Goal: Task Accomplishment & Management: Use online tool/utility

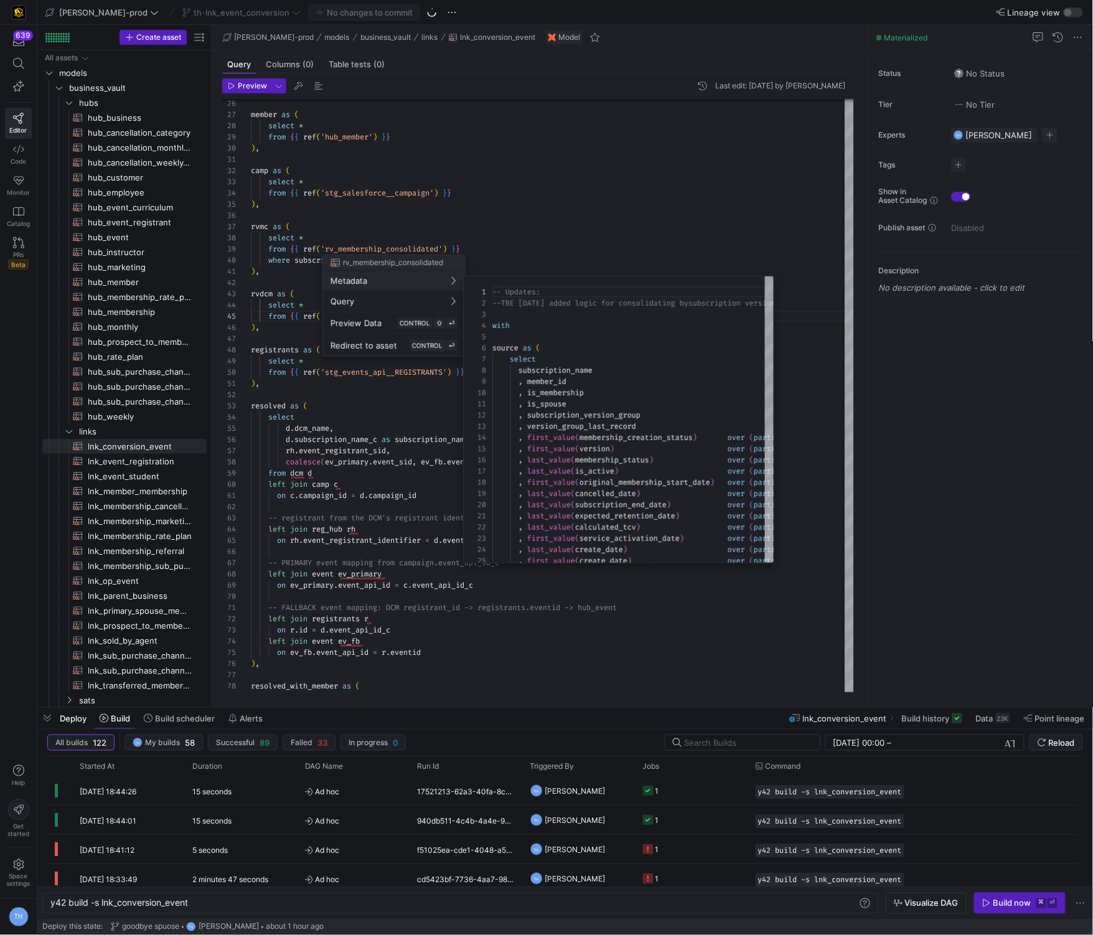
scroll to position [0, 138]
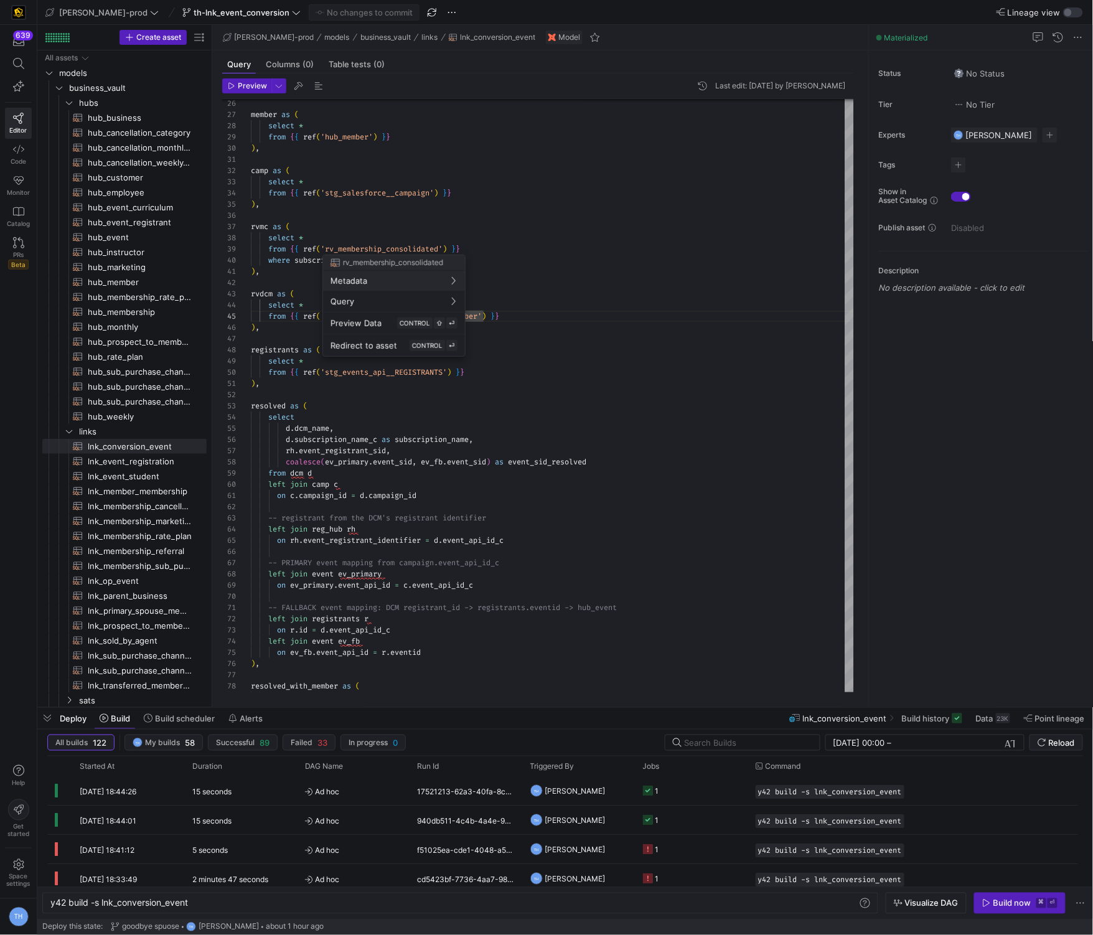
click at [479, 429] on div at bounding box center [546, 467] width 1093 height 935
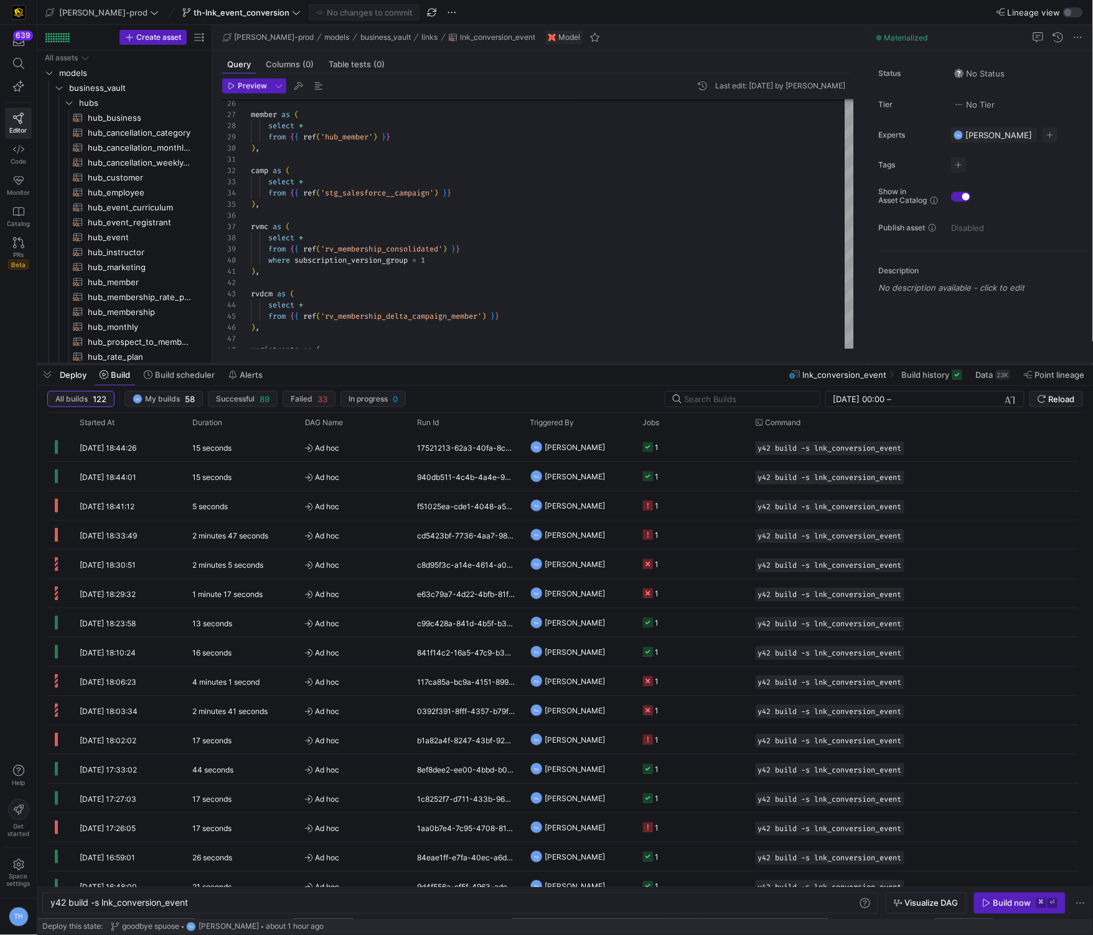
drag, startPoint x: 515, startPoint y: 707, endPoint x: 538, endPoint y: 355, distance: 353.0
click at [538, 362] on div at bounding box center [565, 364] width 1056 height 5
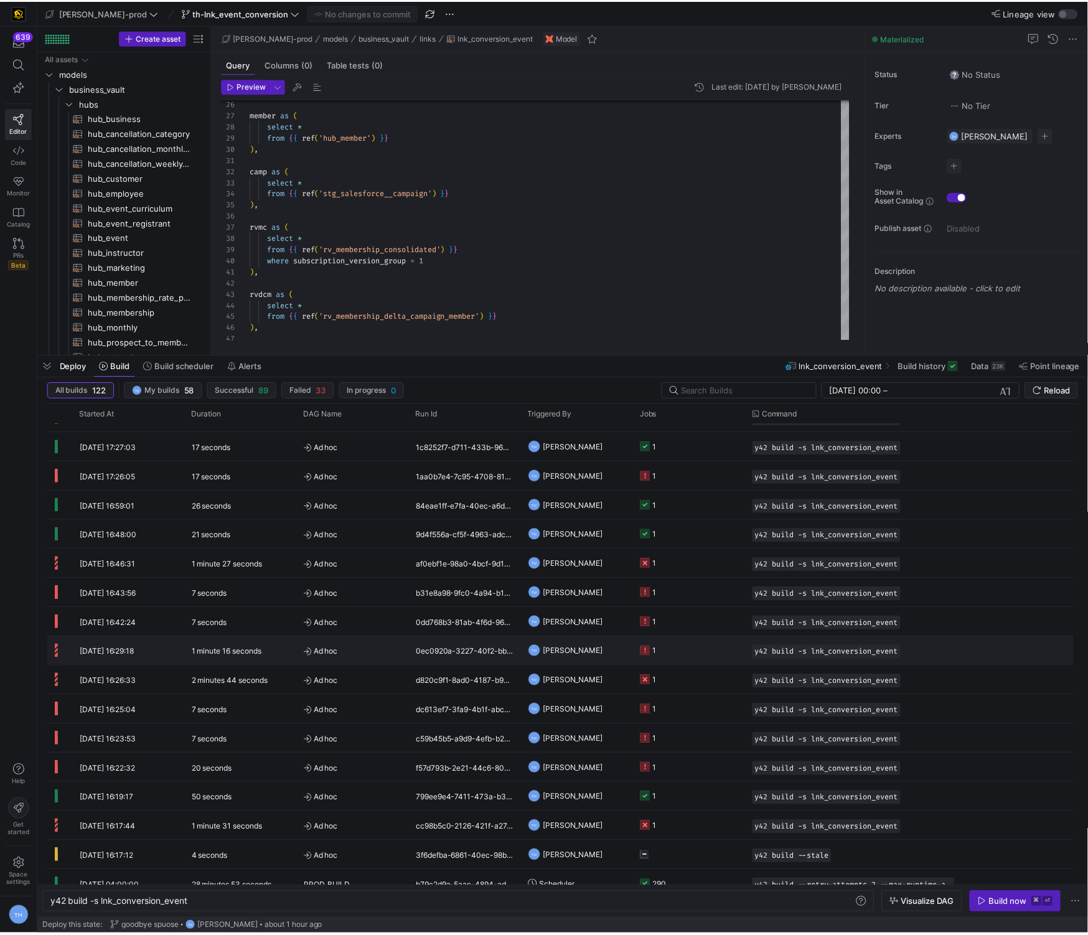
scroll to position [340, 0]
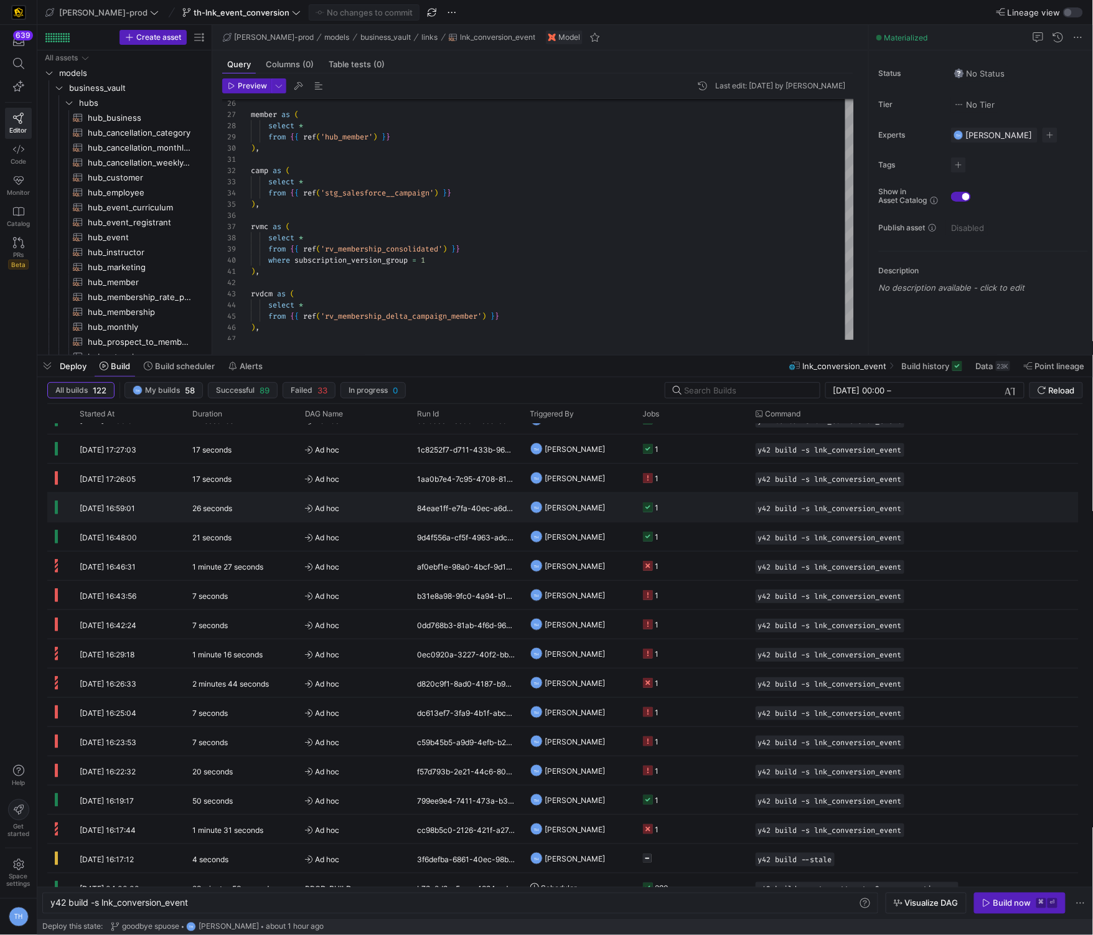
click at [553, 505] on span "[PERSON_NAME]" at bounding box center [575, 507] width 60 height 29
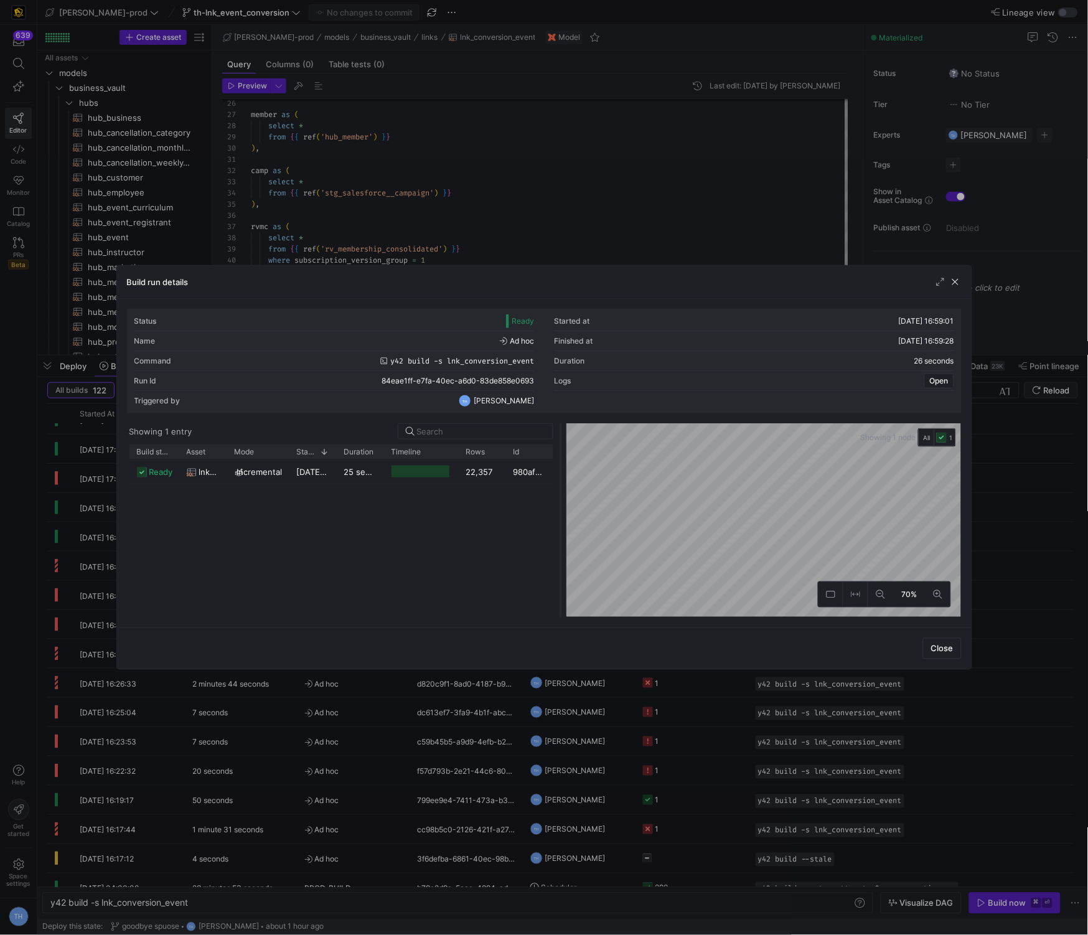
drag, startPoint x: 545, startPoint y: 496, endPoint x: 572, endPoint y: 494, distance: 26.8
click at [563, 494] on div at bounding box center [560, 520] width 5 height 194
click at [516, 472] on div "980af72b-5cca-4f61-8f92-3a088848f37b" at bounding box center [537, 471] width 49 height 24
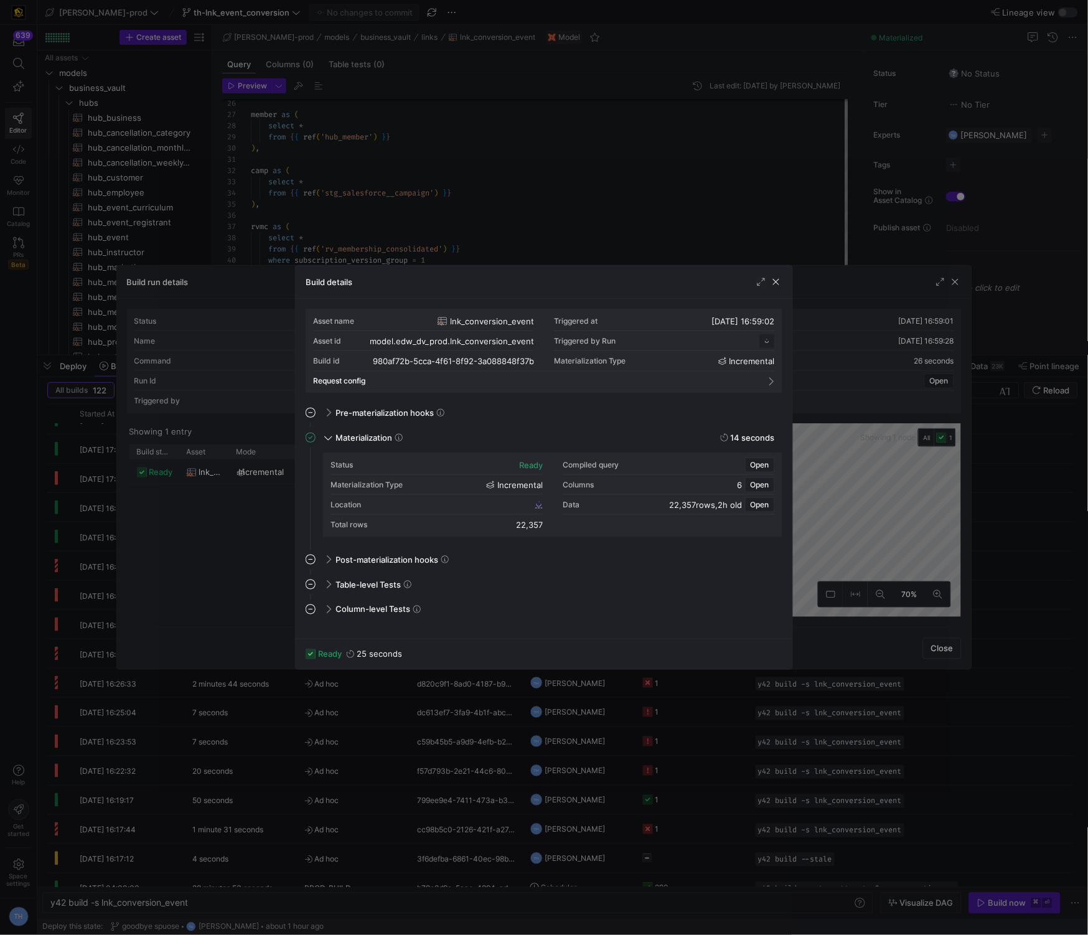
scroll to position [112, 0]
click at [506, 503] on div "Location 980af72b_5cca_4f61_8f92_3a088848f37b" at bounding box center [436, 505] width 212 height 20
click at [506, 503] on span "980af72b_5cca_4f61_8f92_3a088848f37b" at bounding box center [460, 504] width 145 height 9
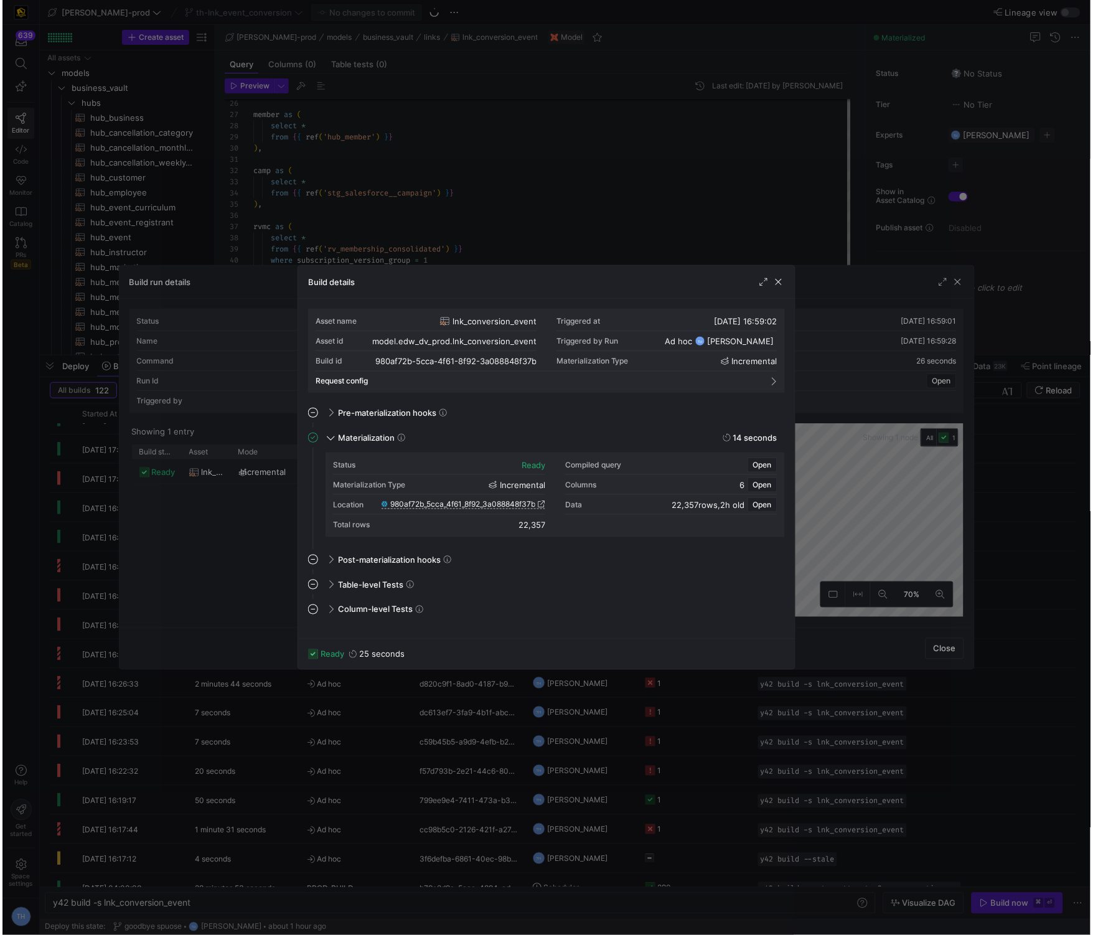
scroll to position [45, 85]
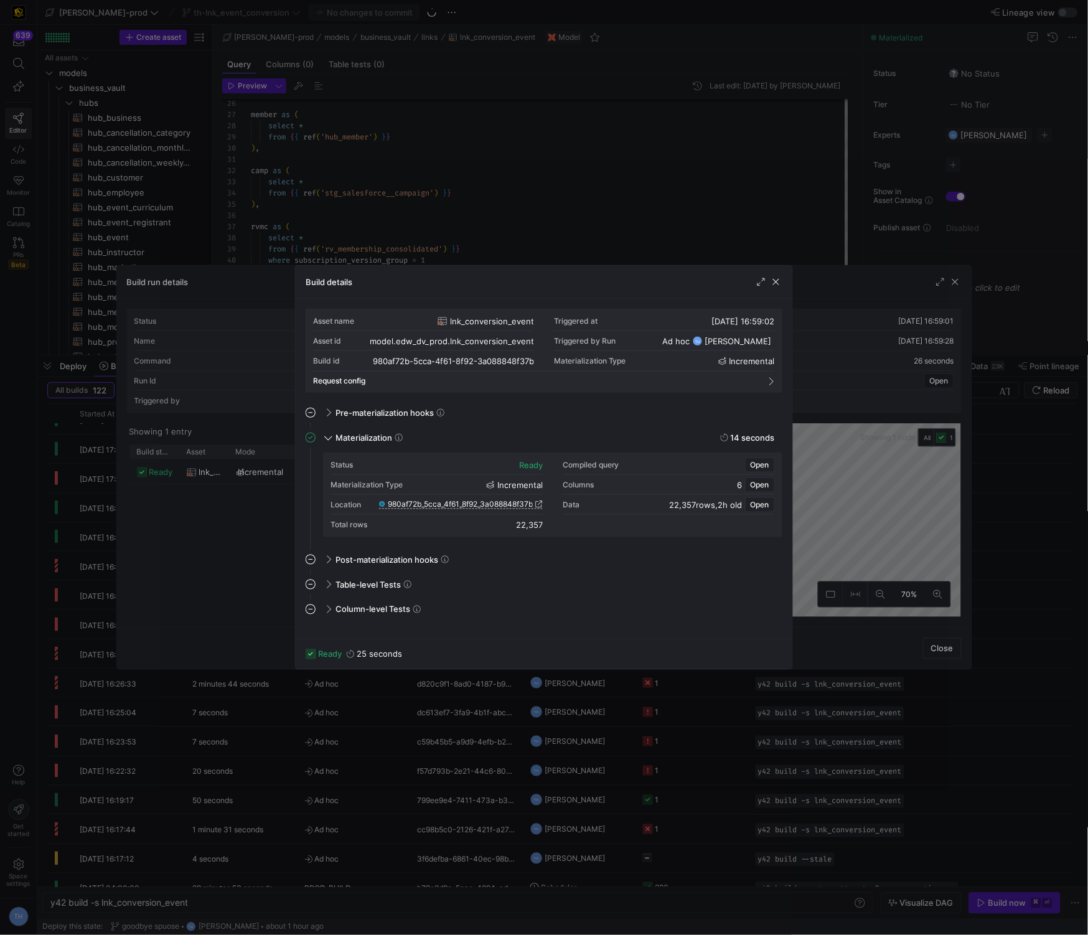
click at [642, 172] on div at bounding box center [544, 467] width 1088 height 935
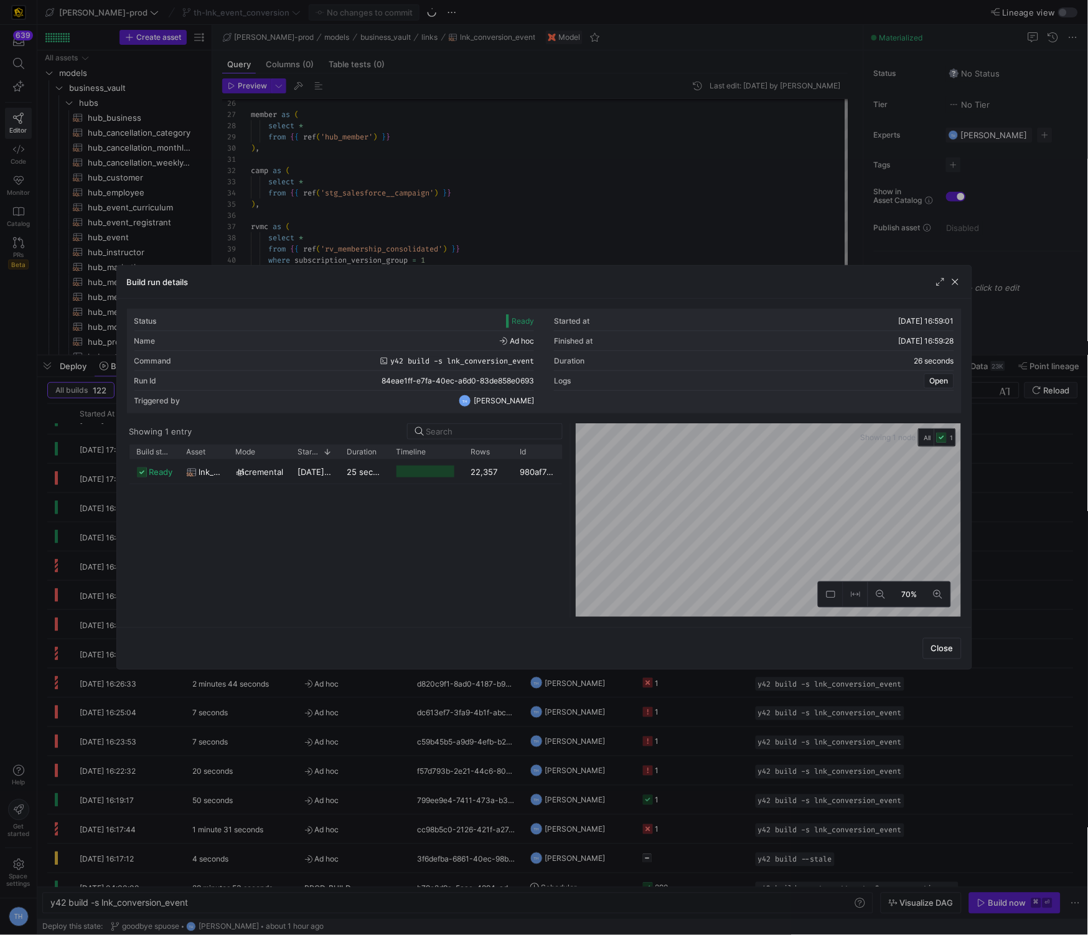
click at [642, 172] on div at bounding box center [544, 467] width 1088 height 935
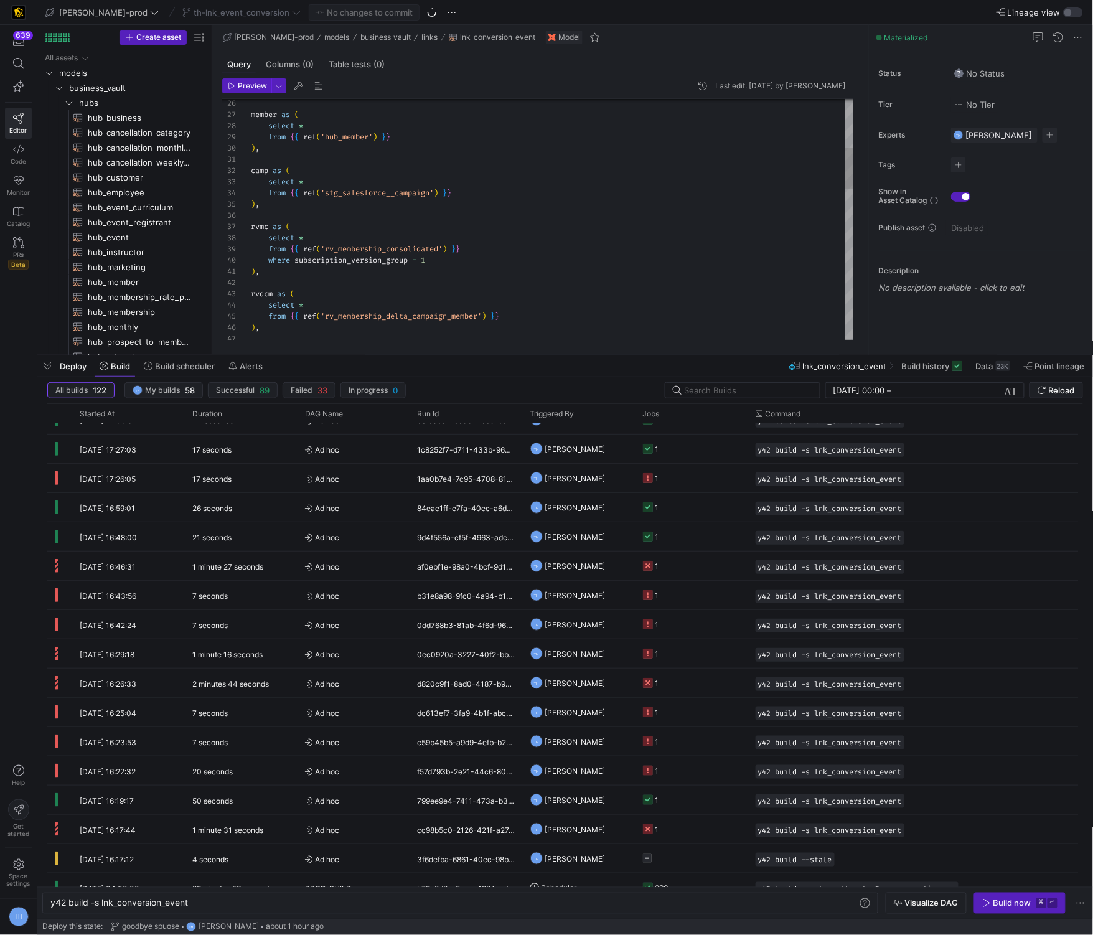
scroll to position [67, 40]
click at [493, 225] on div "rvdcm as ( select * from { { ref ( 'rv_membership_delta_campaign_member' ) } } …" at bounding box center [552, 524] width 603 height 1433
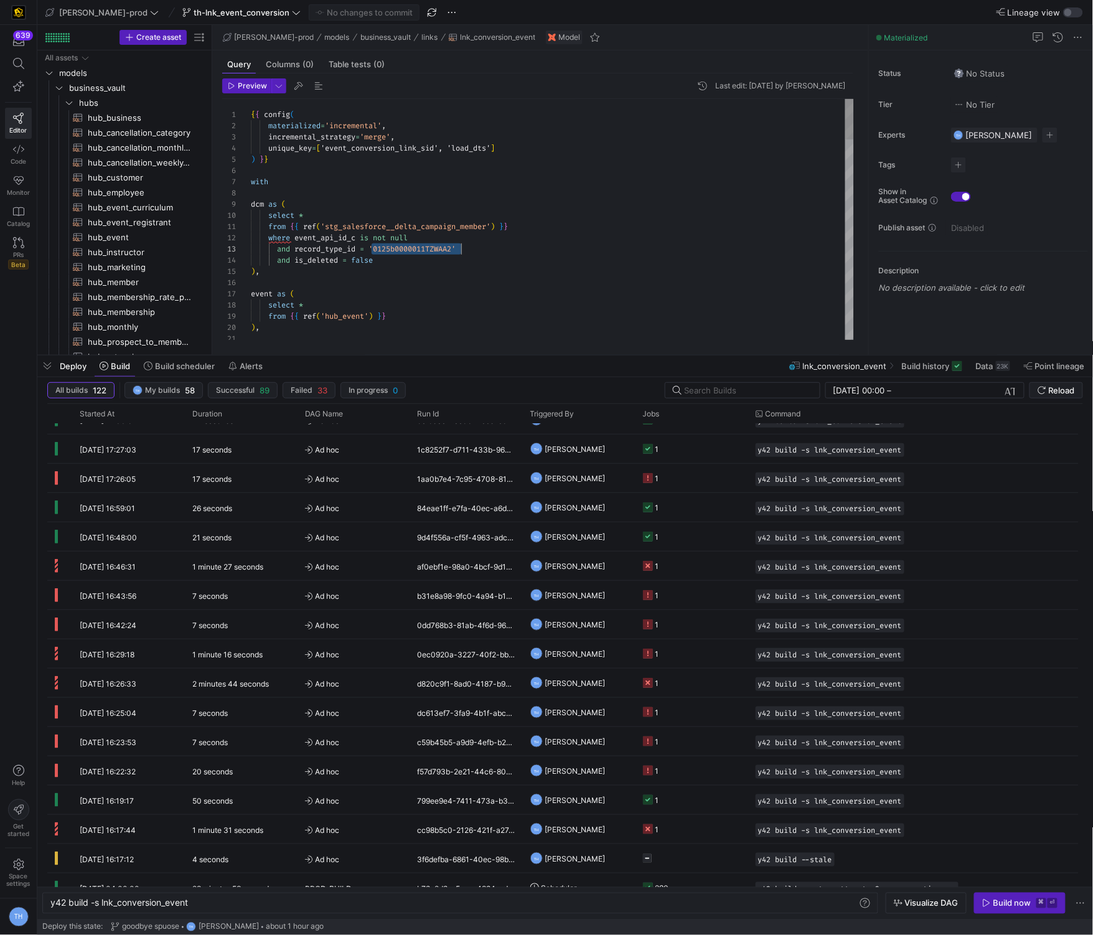
scroll to position [22, 210]
drag, startPoint x: 373, startPoint y: 246, endPoint x: 584, endPoint y: 251, distance: 211.6
click at [584, 250] on div ") , event as ( select * from { { ref ( 'hub_event' ) } } ) , where event_api_id…" at bounding box center [552, 815] width 603 height 1433
click at [60, 88] on icon "Press SPACE to select this row." at bounding box center [59, 88] width 6 height 3
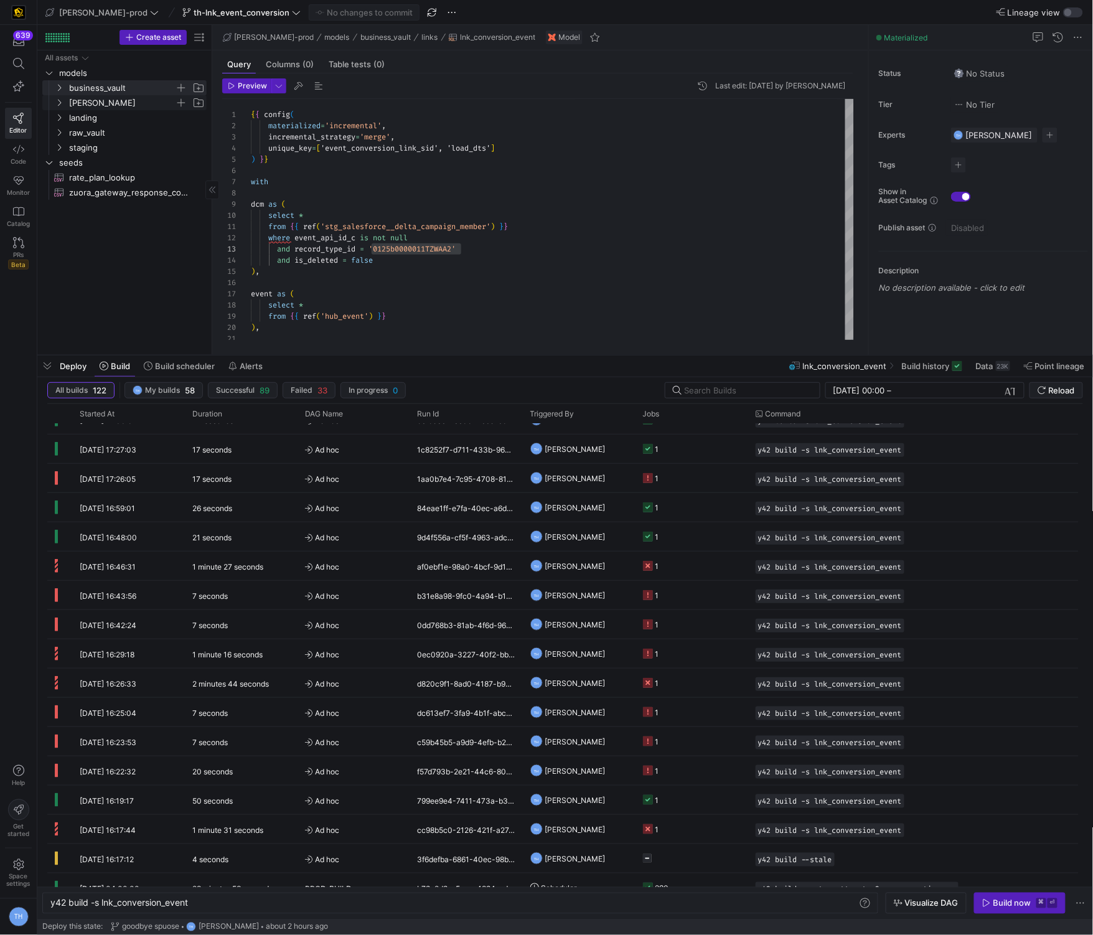
click at [132, 107] on span "[PERSON_NAME]" at bounding box center [122, 103] width 106 height 14
click at [134, 120] on span "landing" at bounding box center [122, 118] width 106 height 14
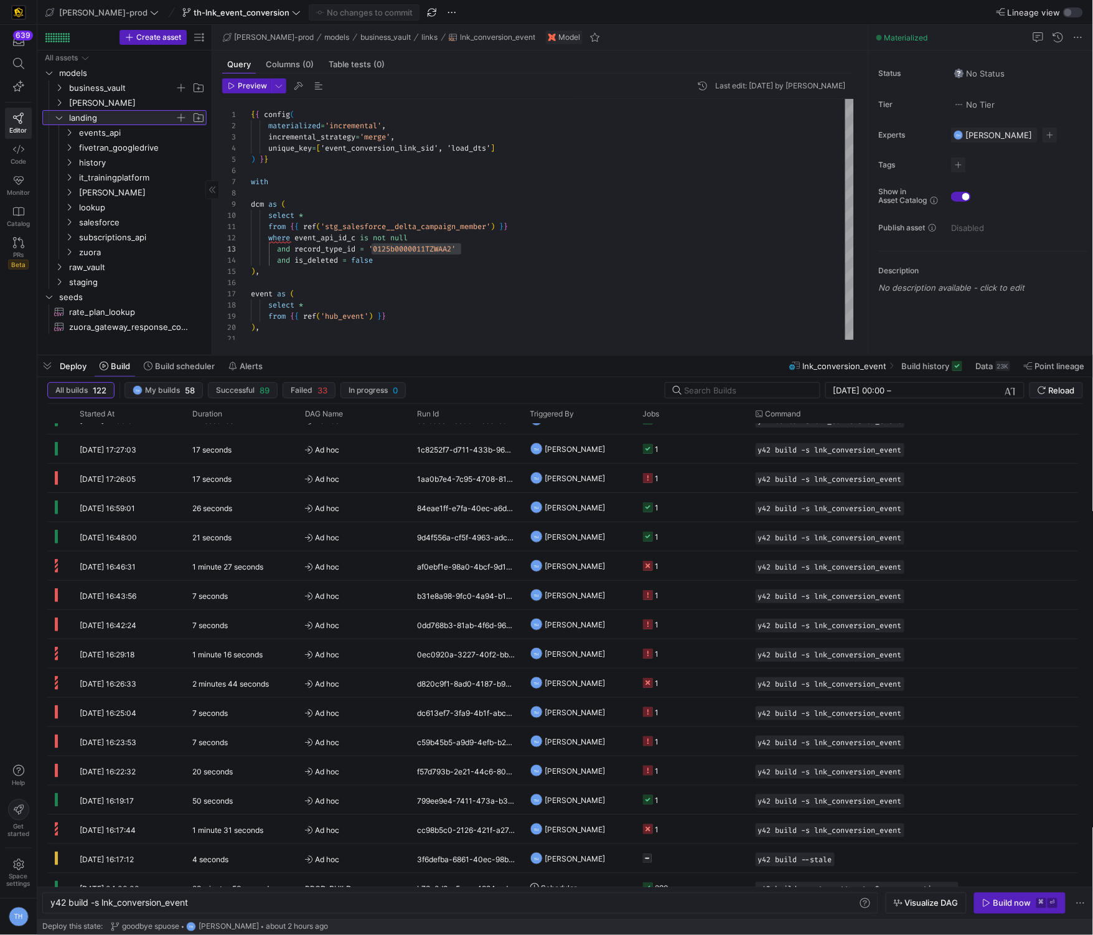
click at [134, 120] on span "landing" at bounding box center [122, 118] width 106 height 14
click at [134, 106] on span "[PERSON_NAME]" at bounding box center [122, 103] width 106 height 14
click at [131, 106] on span "[PERSON_NAME]" at bounding box center [122, 103] width 106 height 14
click at [126, 118] on span "landing" at bounding box center [122, 118] width 106 height 14
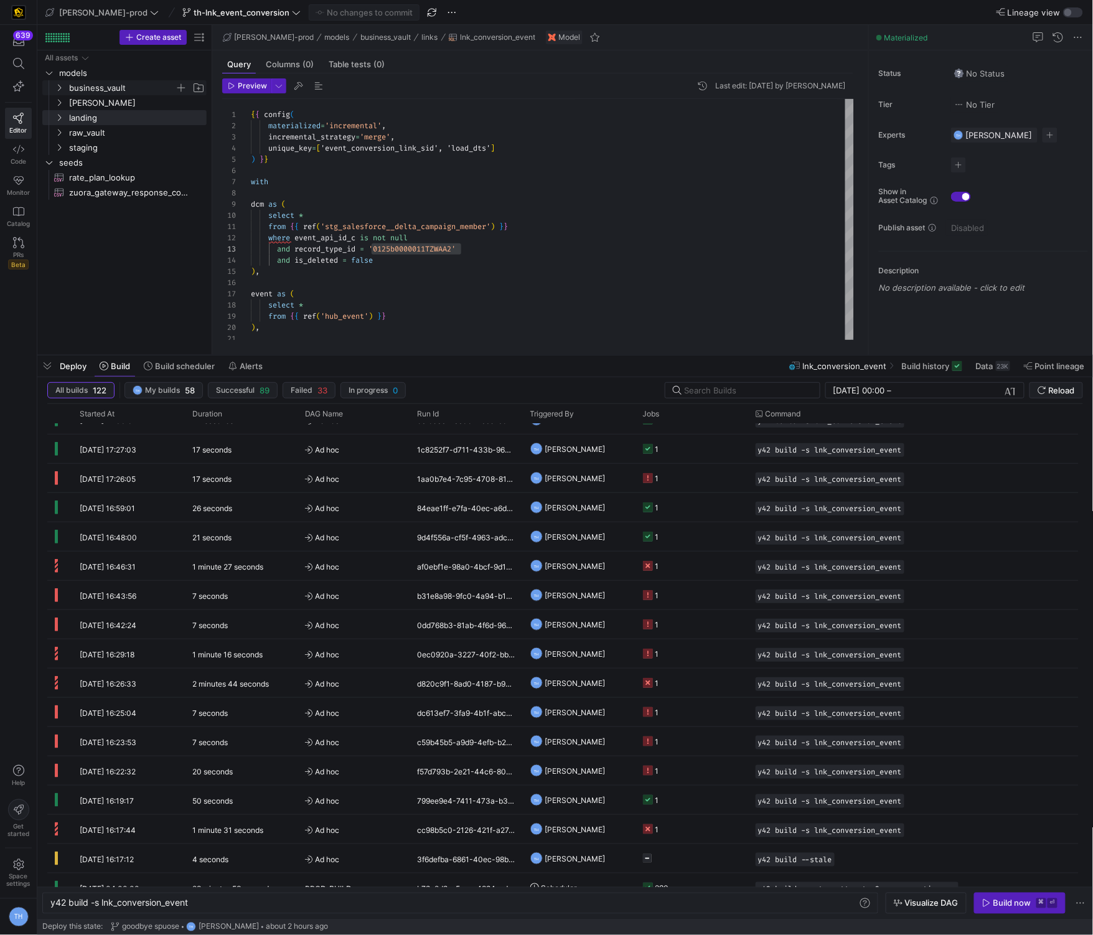
click at [124, 87] on span "business_vault" at bounding box center [122, 88] width 106 height 14
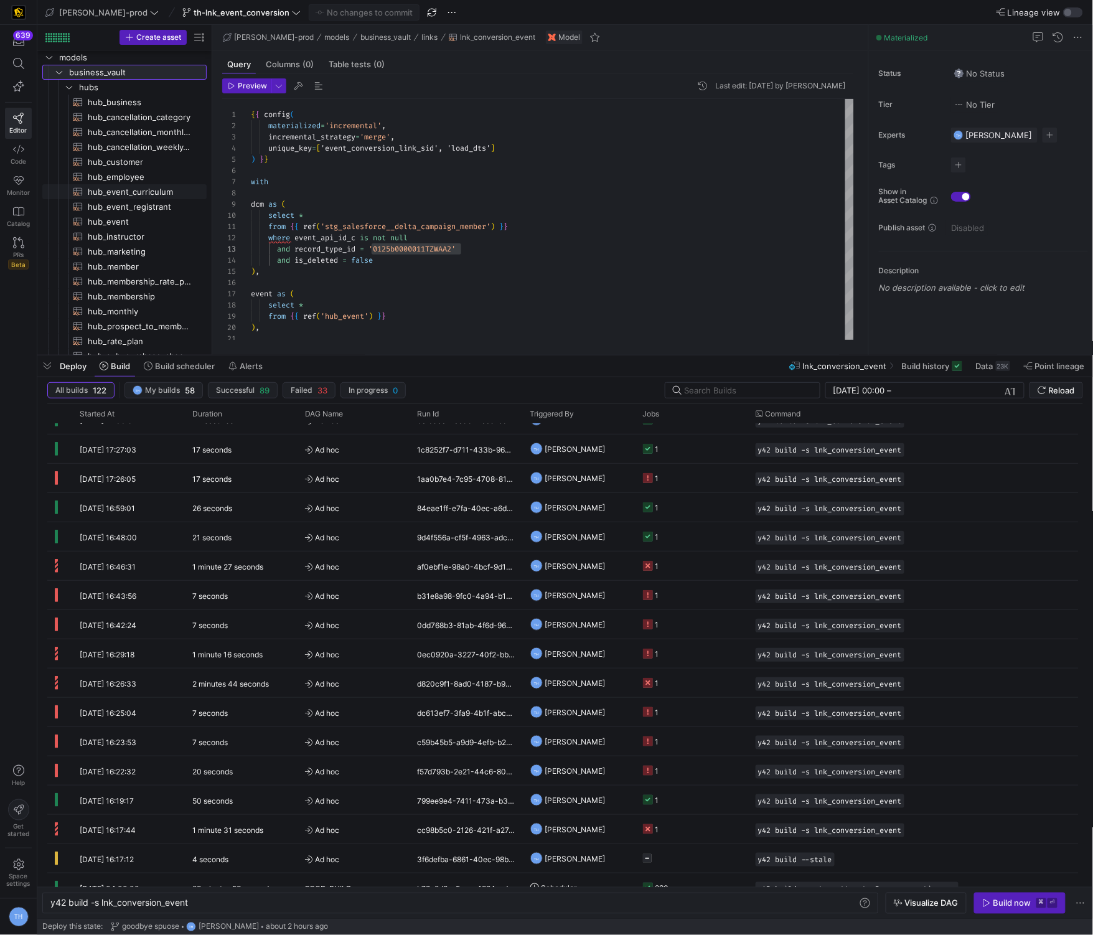
scroll to position [19, 0]
click at [106, 89] on span "hubs" at bounding box center [127, 84] width 96 height 14
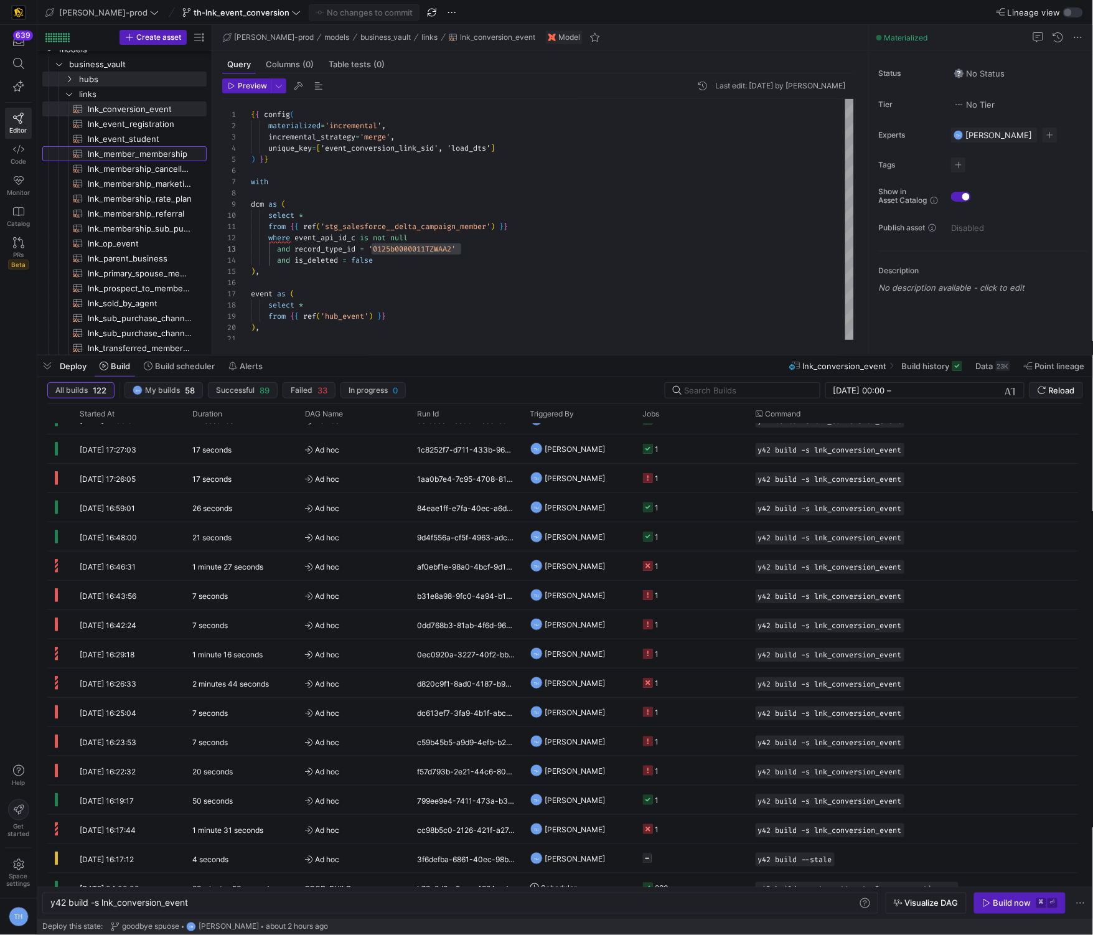
click at [154, 153] on span "lnk_member_membership​​​​​​​​​​" at bounding box center [140, 154] width 105 height 14
type textarea "{{ config( materialized='incremental', incremental_strategy='merge', unique_key…"
type textarea "y42 build -s lnk_member_membership"
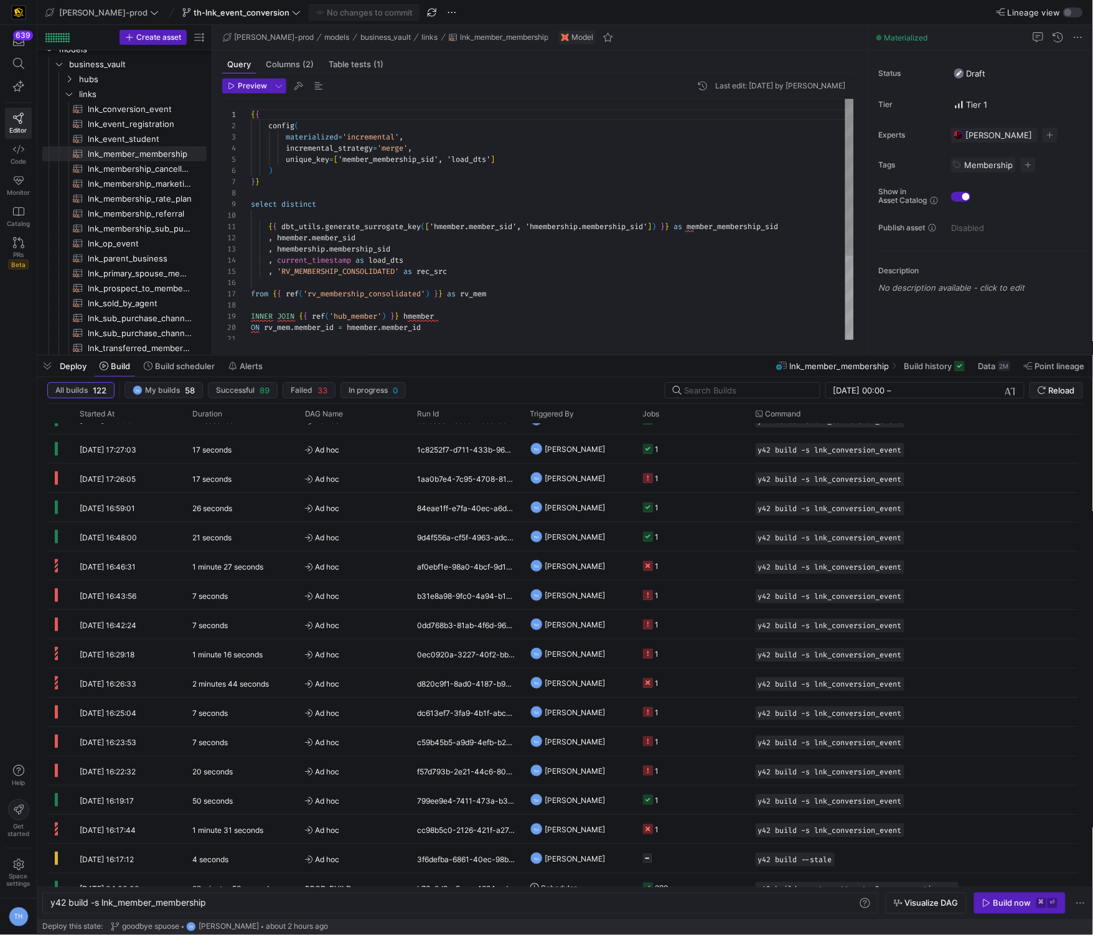
scroll to position [34, 157]
click at [407, 263] on div "{ { config ( materialized = 'incremental' , incremental_strategy = 'merge' , un…" at bounding box center [552, 283] width 603 height 368
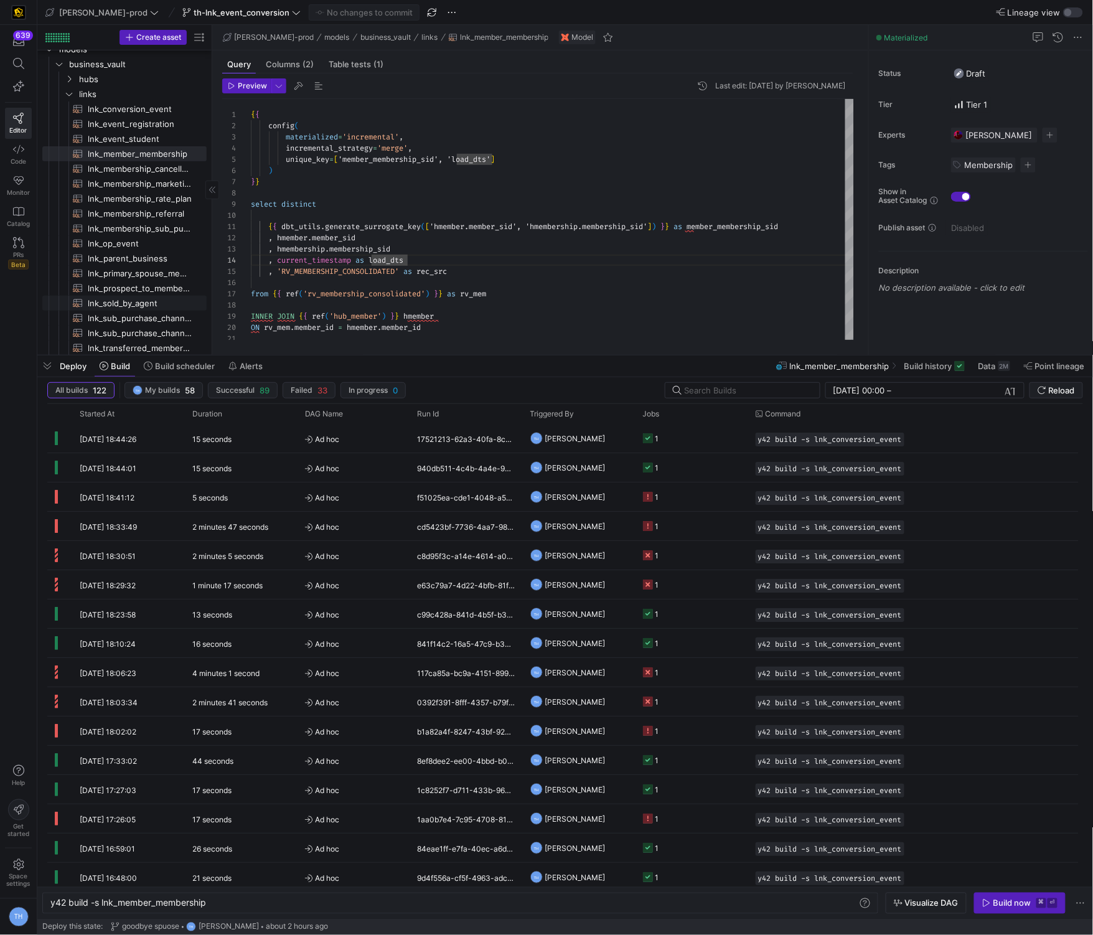
click at [131, 302] on span "lnk_sold_by_agent​​​​​​​​​​" at bounding box center [140, 303] width 105 height 14
type textarea "{{ config( materialized='incremental', incremental_strategy='merge', unique_key…"
type textarea "y42 build -s lnk_sold_by_agent"
